Goal: Information Seeking & Learning: Learn about a topic

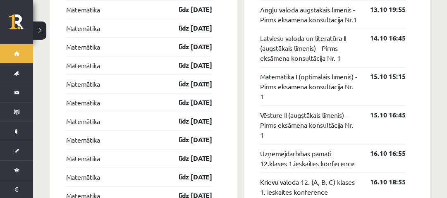
scroll to position [770, 0]
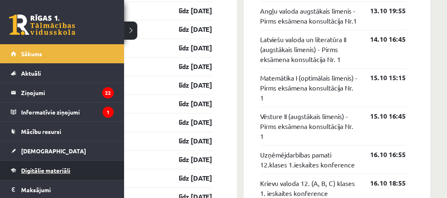
click at [45, 170] on span "Digitālie materiāli" at bounding box center [45, 169] width 49 height 7
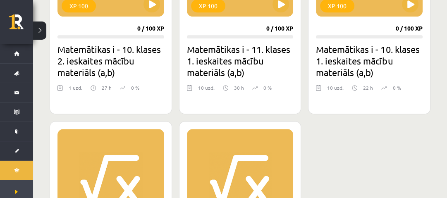
scroll to position [547, 0]
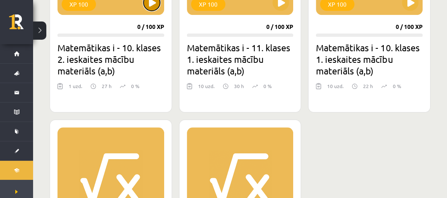
click at [150, 5] on button at bounding box center [151, 2] width 17 height 17
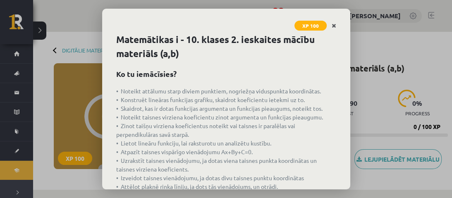
click at [333, 26] on icon "Close" at bounding box center [333, 26] width 5 height 6
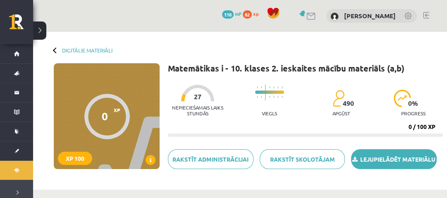
click at [364, 157] on link "Lejupielādēt materiālu" at bounding box center [394, 159] width 86 height 20
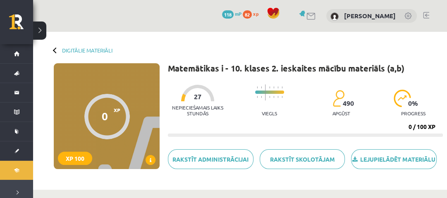
click at [58, 50] on div at bounding box center [56, 50] width 6 height 6
click at [55, 50] on div at bounding box center [56, 50] width 6 height 6
click at [75, 51] on link "Digitālie materiāli" at bounding box center [87, 50] width 50 height 6
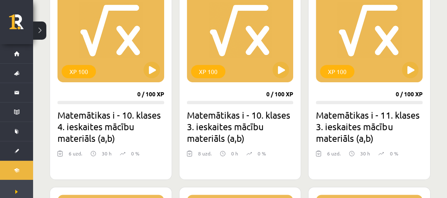
scroll to position [265, 0]
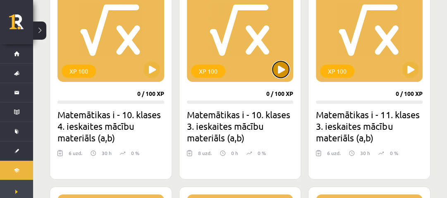
click at [279, 71] on button at bounding box center [280, 69] width 17 height 17
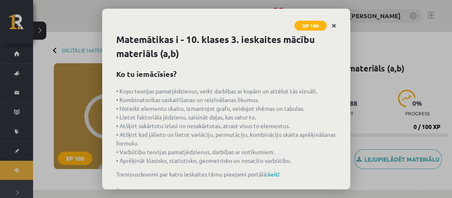
click at [332, 29] on link "Close" at bounding box center [333, 26] width 14 height 16
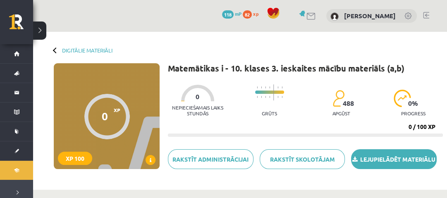
click at [380, 164] on link "Lejupielādēt materiālu" at bounding box center [394, 159] width 86 height 20
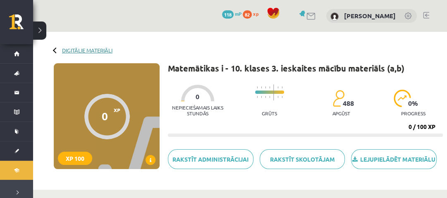
click at [103, 50] on link "Digitālie materiāli" at bounding box center [87, 50] width 50 height 6
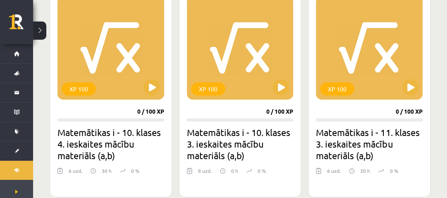
scroll to position [256, 0]
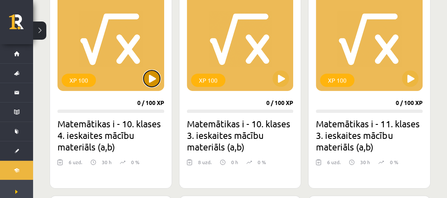
click at [152, 79] on button at bounding box center [151, 78] width 17 height 17
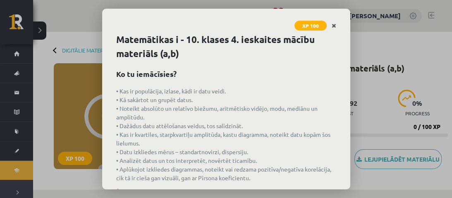
click at [333, 24] on icon "Close" at bounding box center [333, 26] width 5 height 6
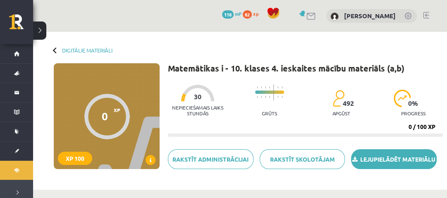
click at [422, 160] on link "Lejupielādēt materiālu" at bounding box center [394, 159] width 86 height 20
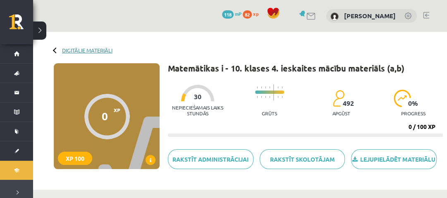
click at [91, 50] on link "Digitālie materiāli" at bounding box center [87, 50] width 50 height 6
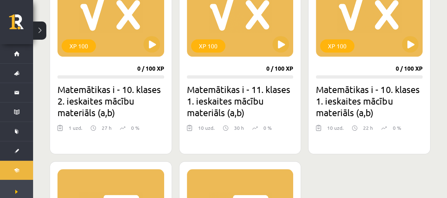
scroll to position [505, 0]
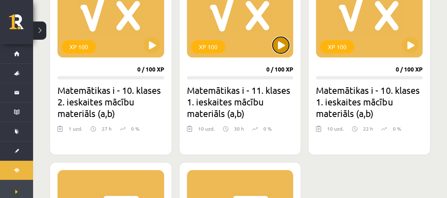
click at [281, 45] on button at bounding box center [280, 45] width 17 height 17
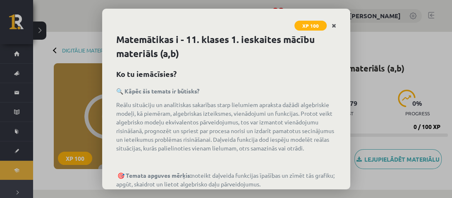
click at [331, 26] on icon "Close" at bounding box center [333, 26] width 5 height 6
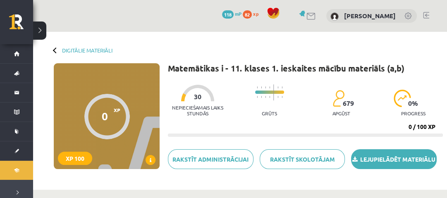
click at [385, 160] on link "Lejupielādēt materiālu" at bounding box center [394, 159] width 86 height 20
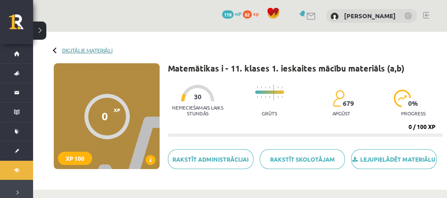
click at [93, 50] on link "Digitālie materiāli" at bounding box center [87, 50] width 50 height 6
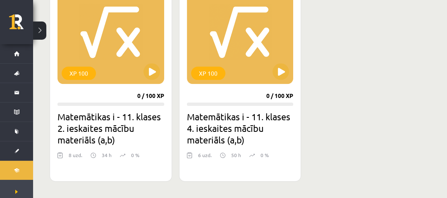
scroll to position [695, 0]
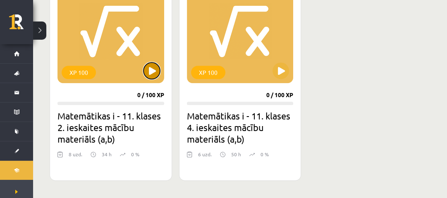
click at [145, 74] on button at bounding box center [151, 70] width 17 height 17
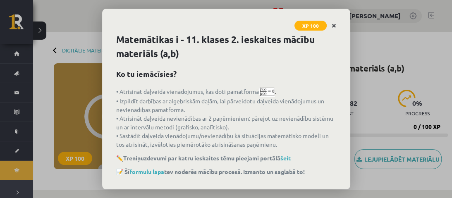
click at [337, 24] on link "Close" at bounding box center [333, 26] width 14 height 16
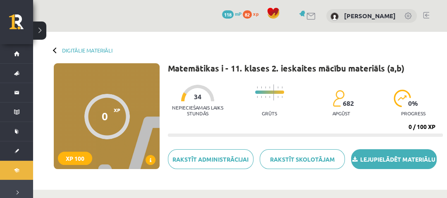
click at [395, 157] on link "Lejupielādēt materiālu" at bounding box center [394, 159] width 86 height 20
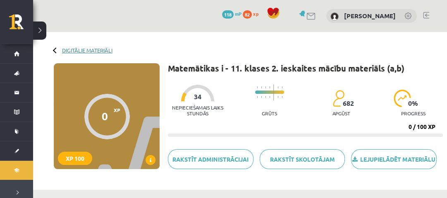
click at [83, 53] on link "Digitālie materiāli" at bounding box center [87, 50] width 50 height 6
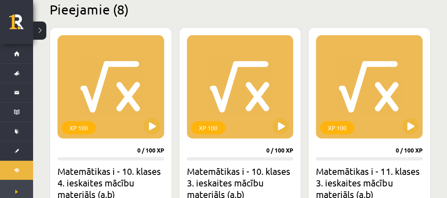
scroll to position [244, 0]
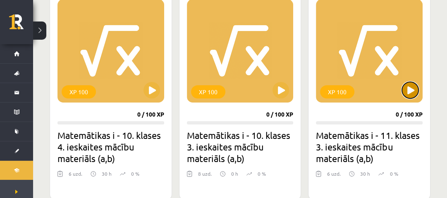
click at [414, 93] on button at bounding box center [410, 90] width 17 height 17
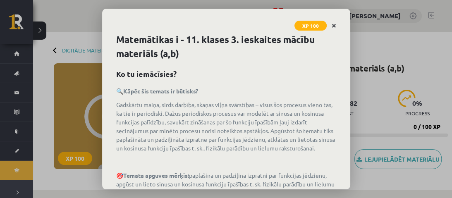
click at [332, 25] on icon "Close" at bounding box center [333, 26] width 5 height 6
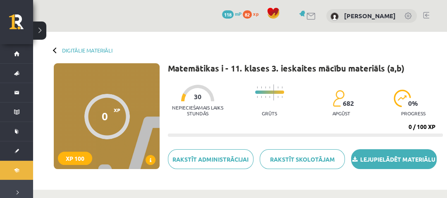
click at [395, 162] on link "Lejupielādēt materiālu" at bounding box center [394, 159] width 86 height 20
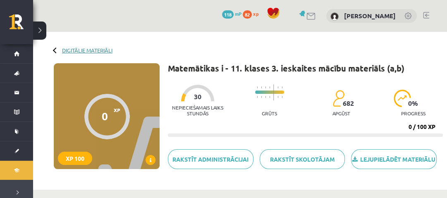
click at [83, 50] on link "Digitālie materiāli" at bounding box center [87, 50] width 50 height 6
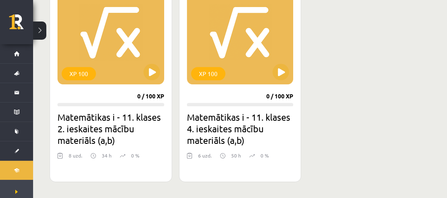
scroll to position [697, 0]
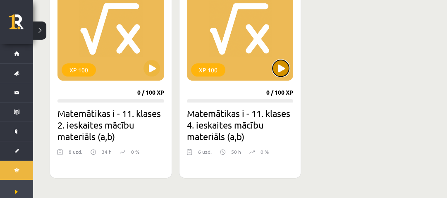
click at [279, 74] on button at bounding box center [280, 68] width 17 height 17
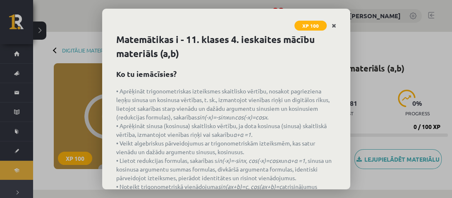
click at [336, 24] on link "Close" at bounding box center [333, 26] width 14 height 16
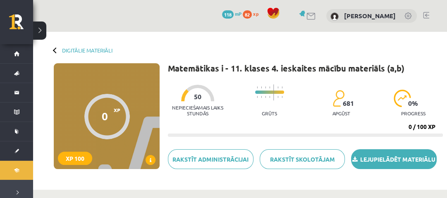
click at [392, 157] on link "Lejupielādēt materiālu" at bounding box center [394, 159] width 86 height 20
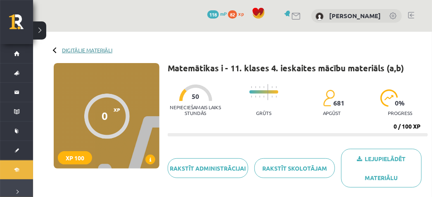
click at [102, 52] on link "Digitālie materiāli" at bounding box center [87, 50] width 50 height 6
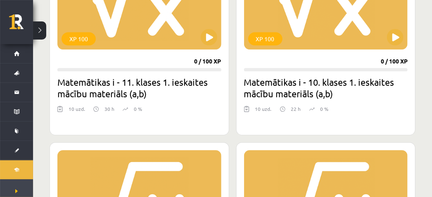
scroll to position [685, 0]
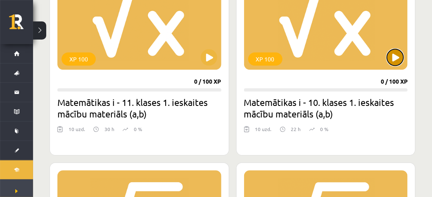
click at [394, 57] on button at bounding box center [395, 57] width 17 height 17
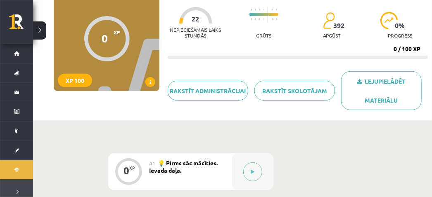
scroll to position [86, 0]
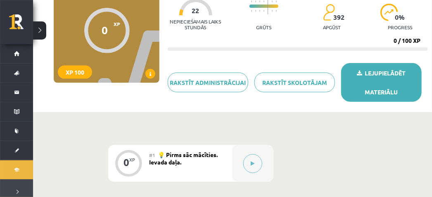
click at [387, 69] on link "Lejupielādēt materiālu" at bounding box center [381, 82] width 81 height 39
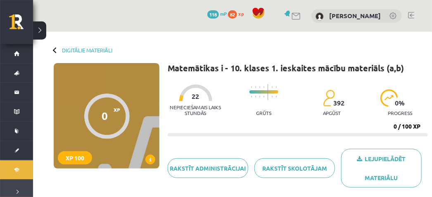
scroll to position [0, 0]
click at [55, 48] on div at bounding box center [56, 50] width 6 height 6
click at [72, 50] on link "Digitālie materiāli" at bounding box center [87, 50] width 50 height 6
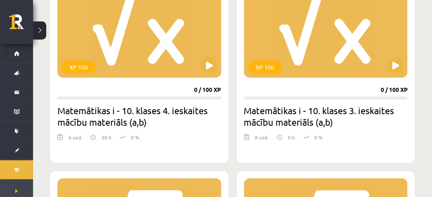
scroll to position [297, 0]
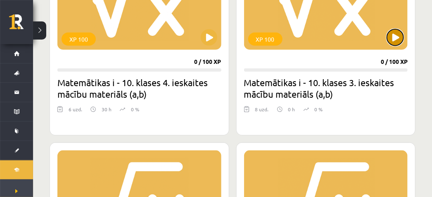
click at [395, 38] on button at bounding box center [395, 37] width 17 height 17
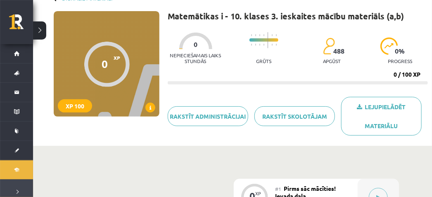
scroll to position [52, 0]
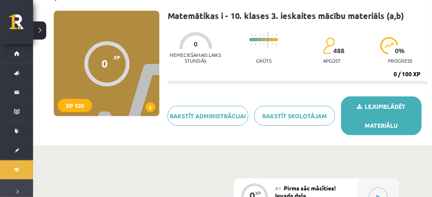
click at [386, 112] on link "Lejupielādēt materiālu" at bounding box center [381, 116] width 81 height 39
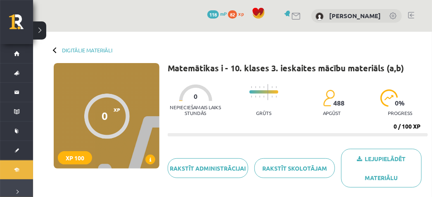
scroll to position [0, 0]
click at [66, 49] on link "Digitālie materiāli" at bounding box center [87, 50] width 50 height 6
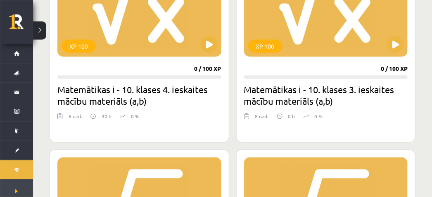
scroll to position [290, 0]
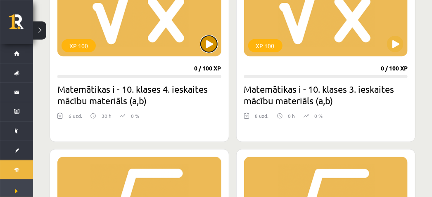
click at [209, 48] on button at bounding box center [209, 44] width 17 height 17
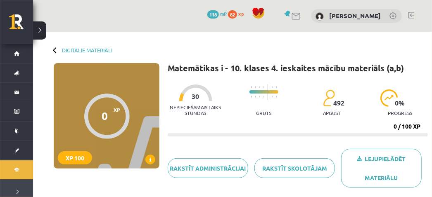
scroll to position [46, 0]
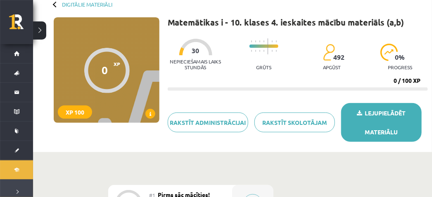
click at [374, 116] on link "Lejupielādēt materiālu" at bounding box center [381, 122] width 81 height 39
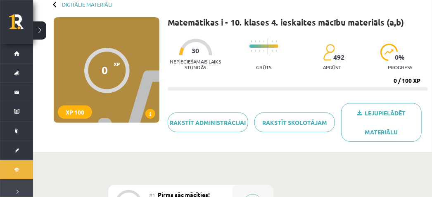
scroll to position [0, 0]
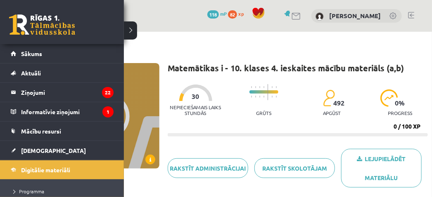
click at [14, 28] on link at bounding box center [42, 24] width 66 height 21
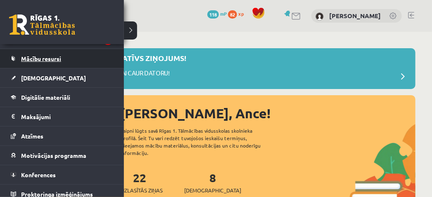
click at [34, 64] on link "Mācību resursi" at bounding box center [62, 58] width 103 height 19
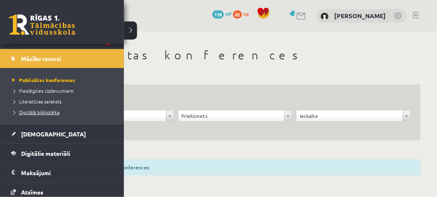
click at [37, 112] on span "Digitālā bibliotēka" at bounding box center [34, 112] width 49 height 7
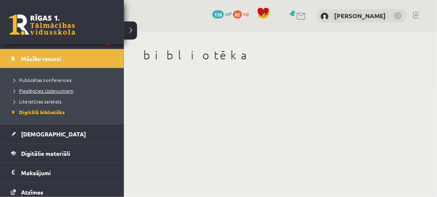
click at [36, 89] on span "Pieslēgties Uzdevumiem" at bounding box center [41, 91] width 63 height 7
click at [21, 25] on link at bounding box center [42, 24] width 66 height 21
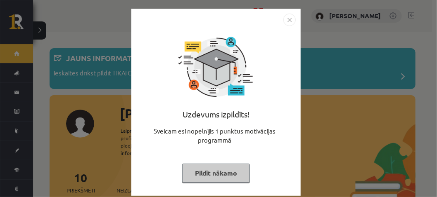
click at [216, 161] on div "Uzdevums izpildīts! Sveicam esi nopelnījis 1 punktus motivācijas programmā Pild…" at bounding box center [215, 108] width 159 height 165
click at [219, 170] on button "Pildīt nākamo" at bounding box center [216, 173] width 68 height 19
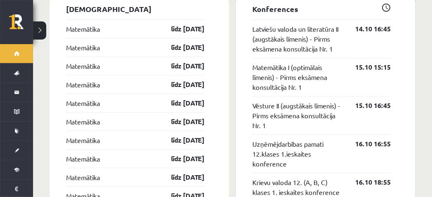
scroll to position [761, 0]
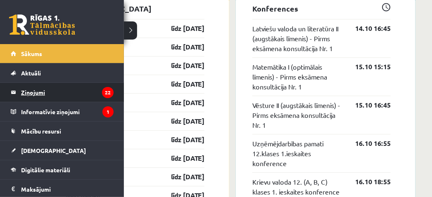
click at [28, 96] on legend "Ziņojumi 22" at bounding box center [67, 92] width 93 height 19
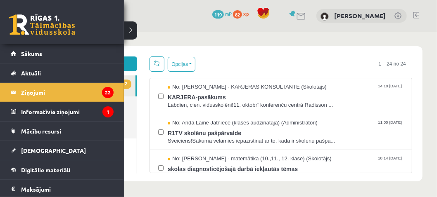
click at [29, 18] on link at bounding box center [42, 24] width 66 height 21
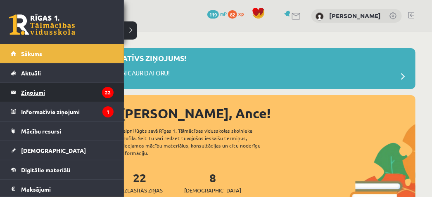
click at [29, 95] on legend "Ziņojumi 22" at bounding box center [67, 92] width 93 height 19
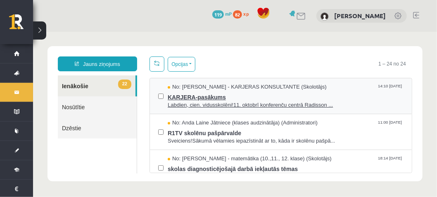
click at [223, 101] on span "Labdien, cien. vidusskolēni!11. oktobrī konferenču centrā Radisson ..." at bounding box center [285, 105] width 236 height 8
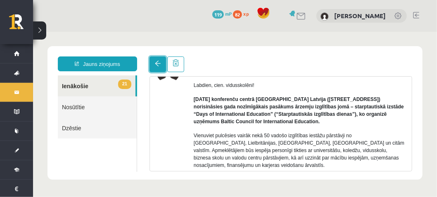
click at [157, 56] on link at bounding box center [157, 64] width 17 height 16
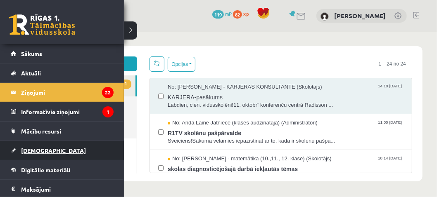
click at [44, 147] on span "[DEMOGRAPHIC_DATA]" at bounding box center [53, 150] width 65 height 7
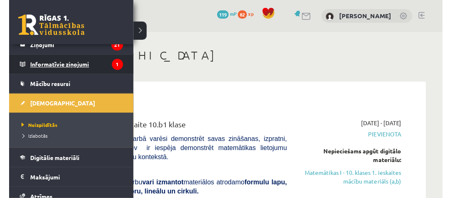
scroll to position [48, 0]
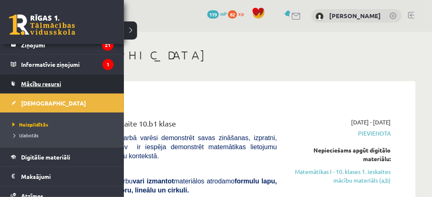
click at [34, 82] on span "Mācību resursi" at bounding box center [41, 83] width 40 height 7
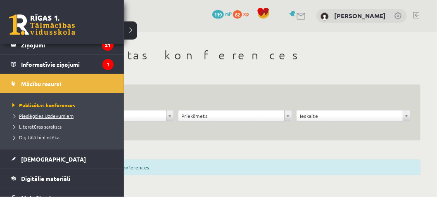
click at [44, 113] on span "Pieslēgties Uzdevumiem" at bounding box center [41, 116] width 63 height 7
click at [28, 113] on span "Pieslēgties Uzdevumiem" at bounding box center [44, 116] width 68 height 7
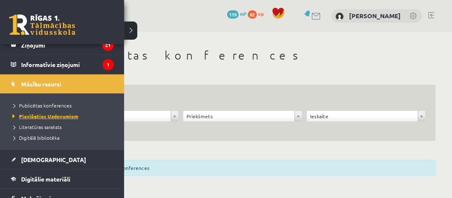
click at [34, 114] on span "Pieslēgties Uzdevumiem" at bounding box center [44, 116] width 68 height 7
